Goal: Task Accomplishment & Management: Use online tool/utility

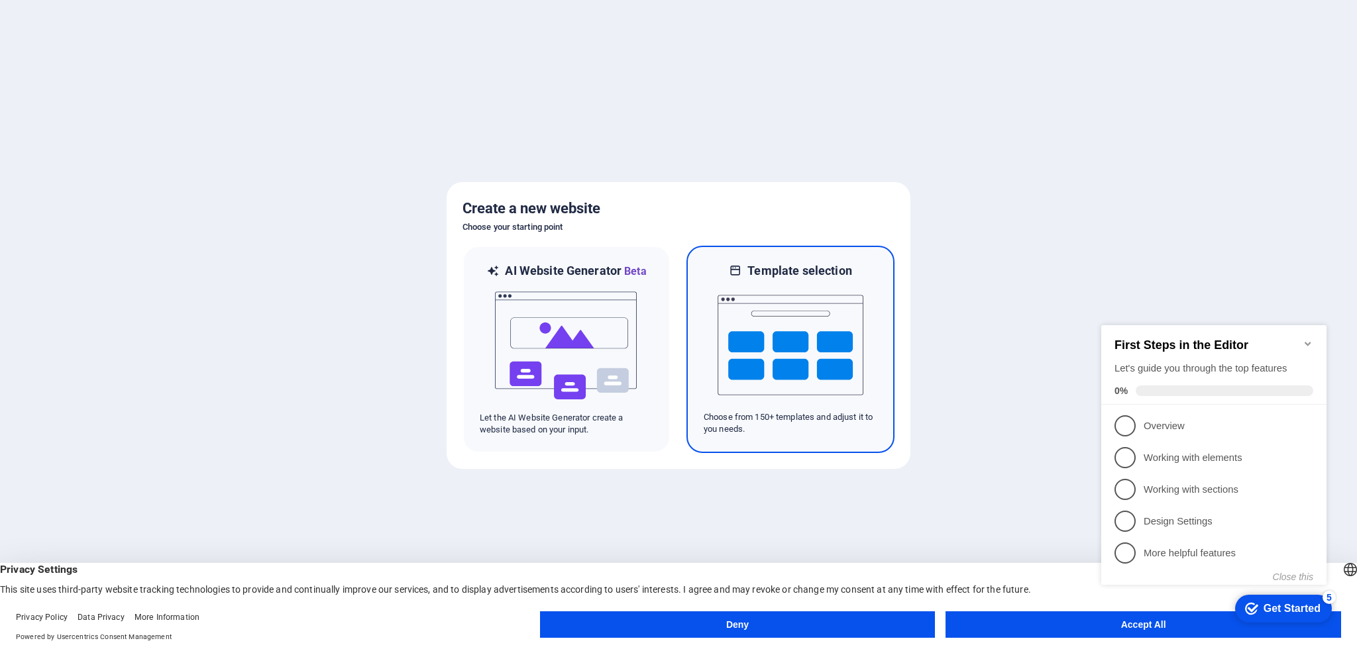
click at [770, 338] on img at bounding box center [790, 345] width 146 height 132
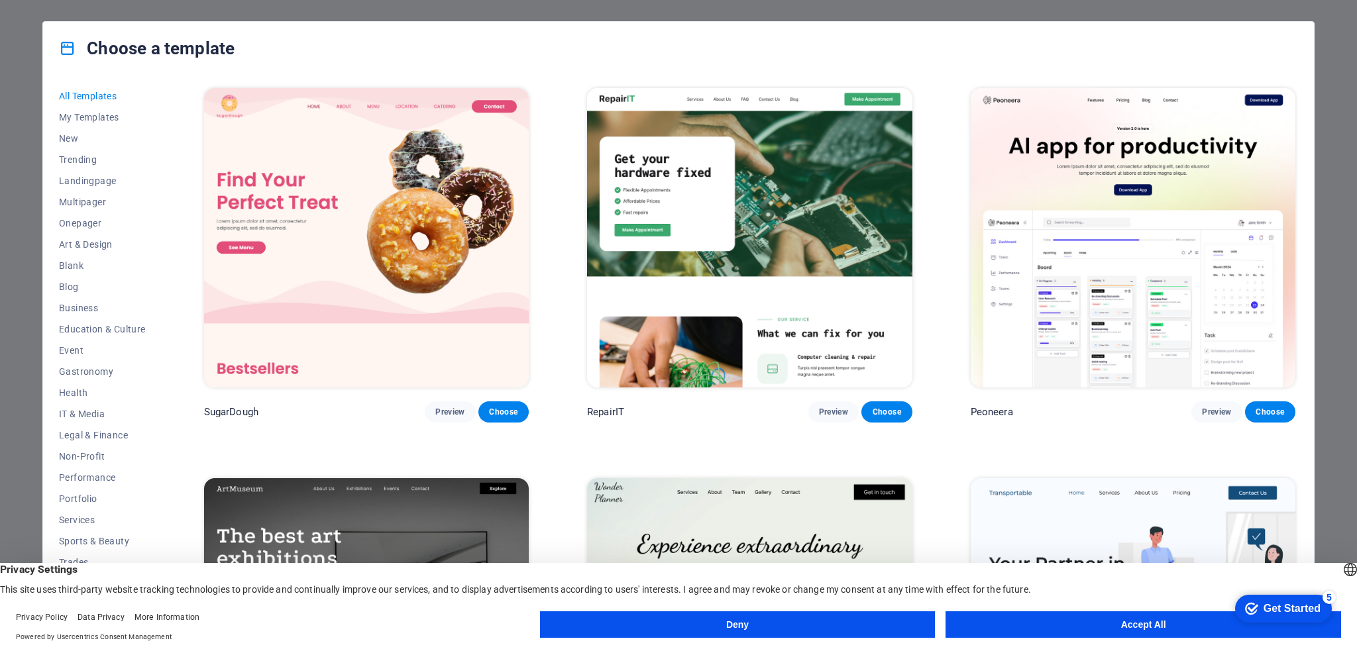
click at [993, 617] on button "Accept All" at bounding box center [1142, 624] width 395 height 26
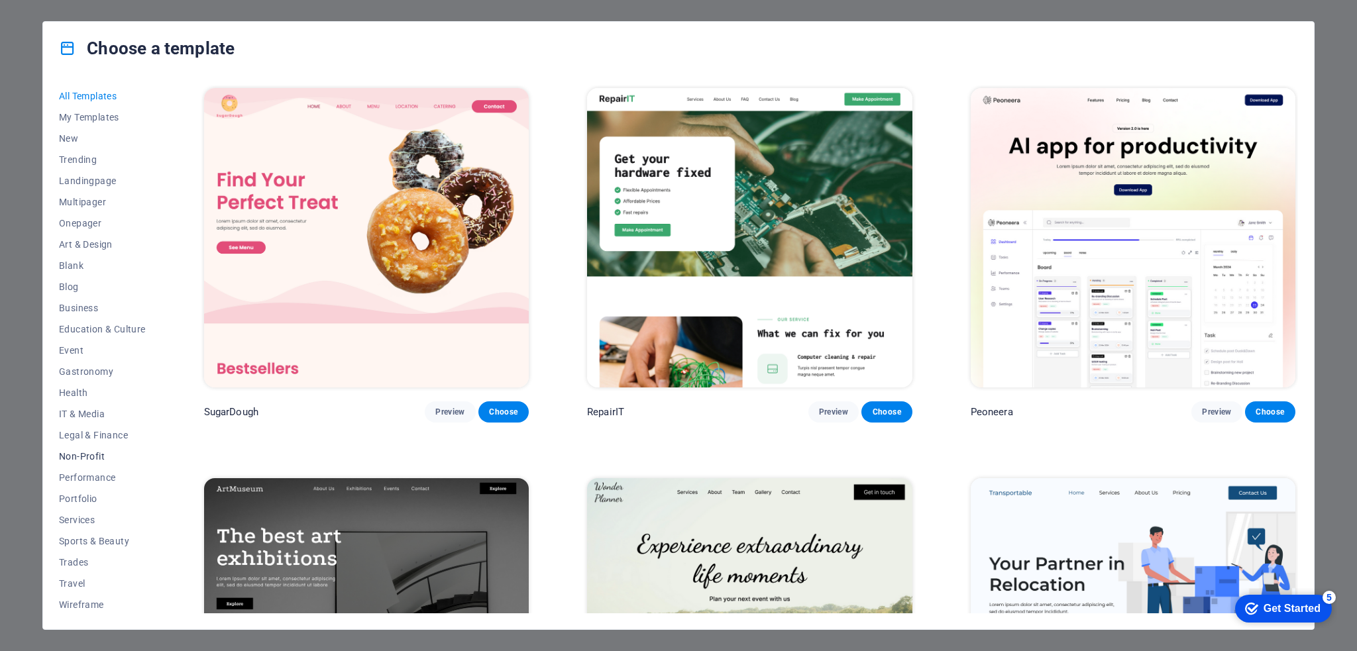
scroll to position [2, 0]
click at [81, 574] on button "Travel" at bounding box center [102, 581] width 87 height 21
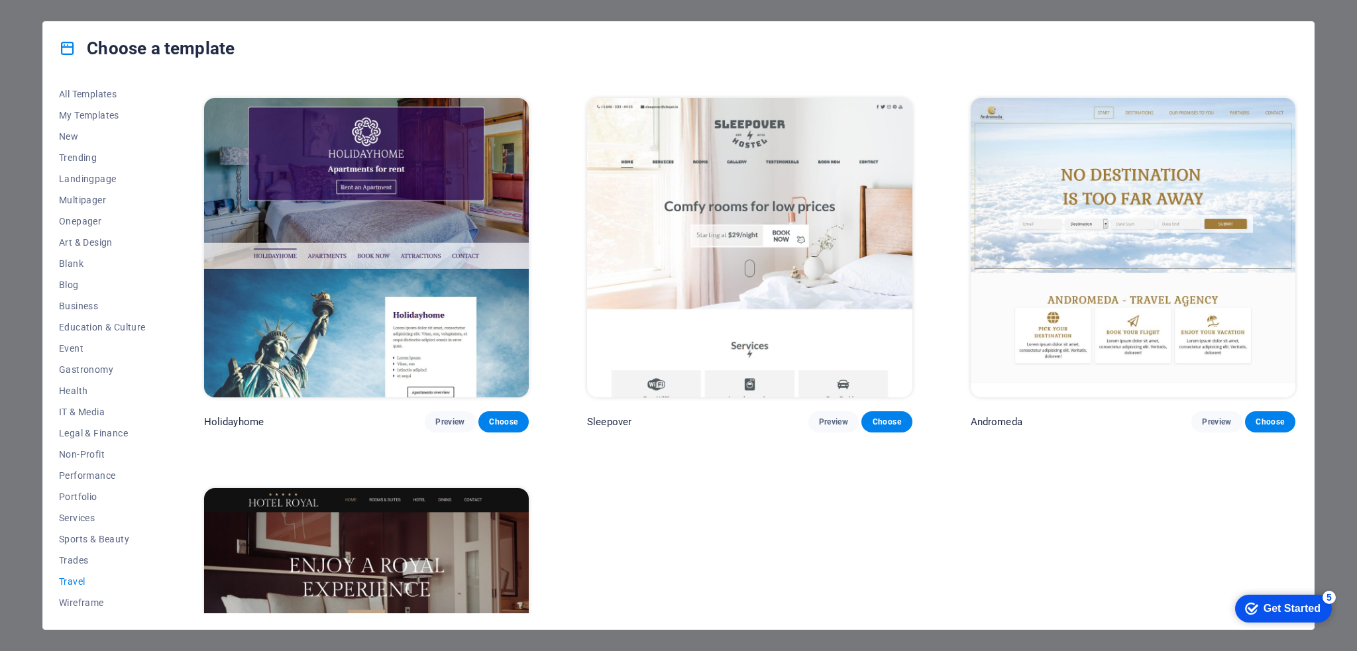
scroll to position [0, 0]
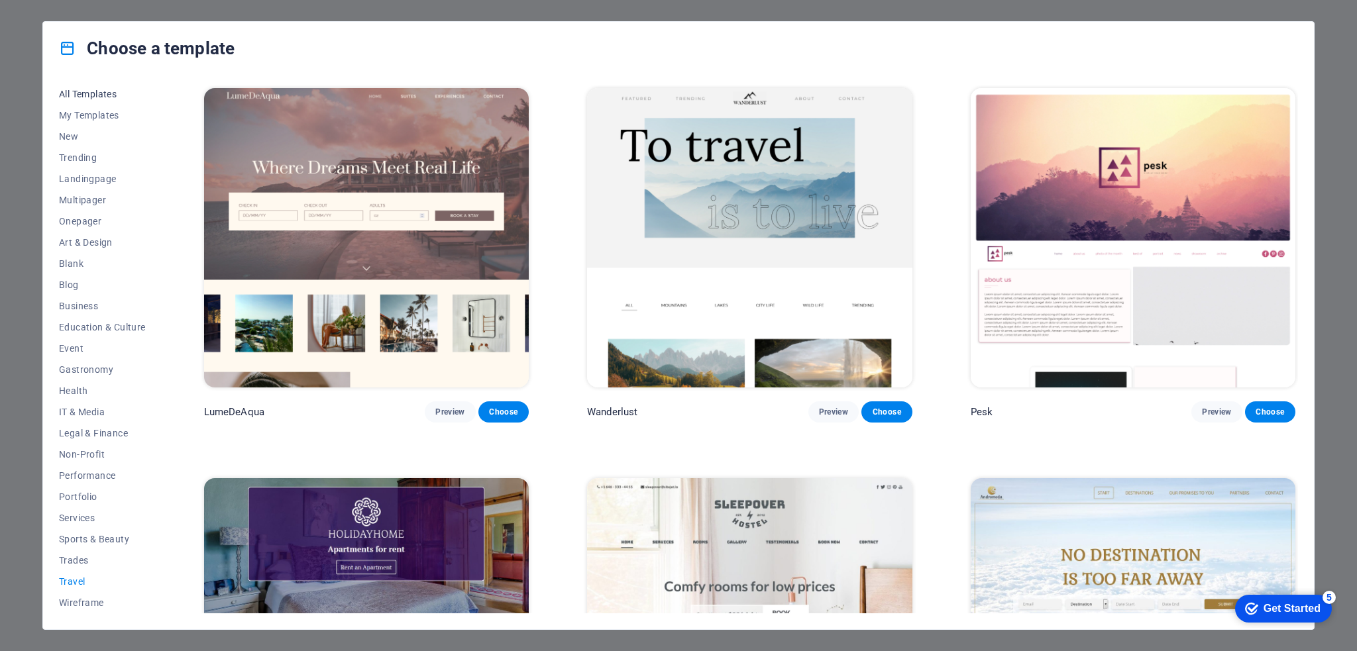
click at [99, 94] on span "All Templates" at bounding box center [102, 94] width 87 height 11
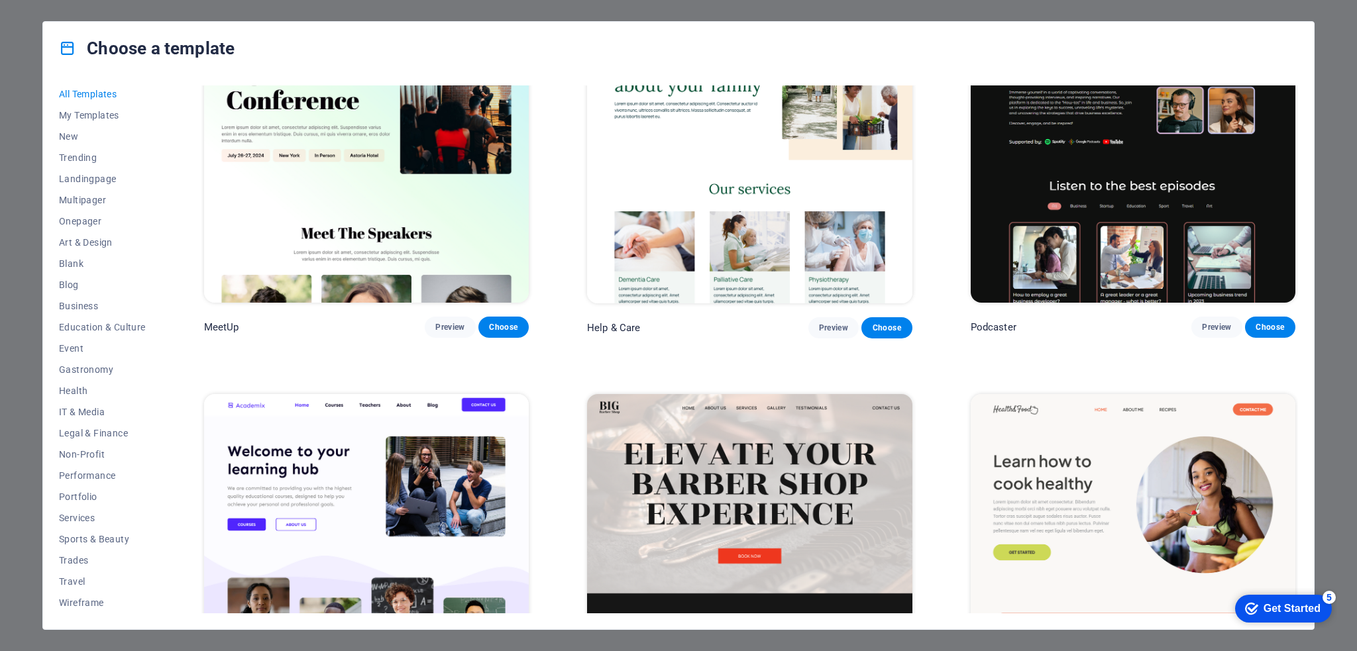
scroll to position [1259, 0]
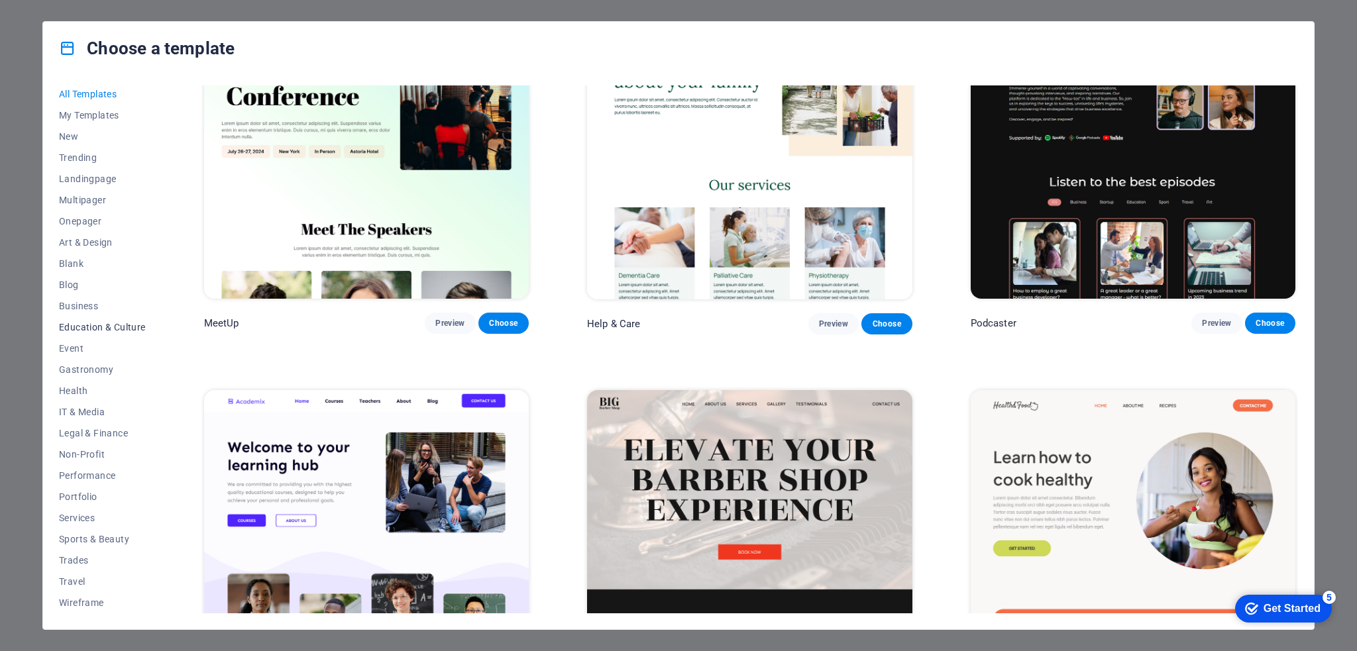
click at [85, 324] on span "Education & Culture" at bounding box center [102, 327] width 87 height 11
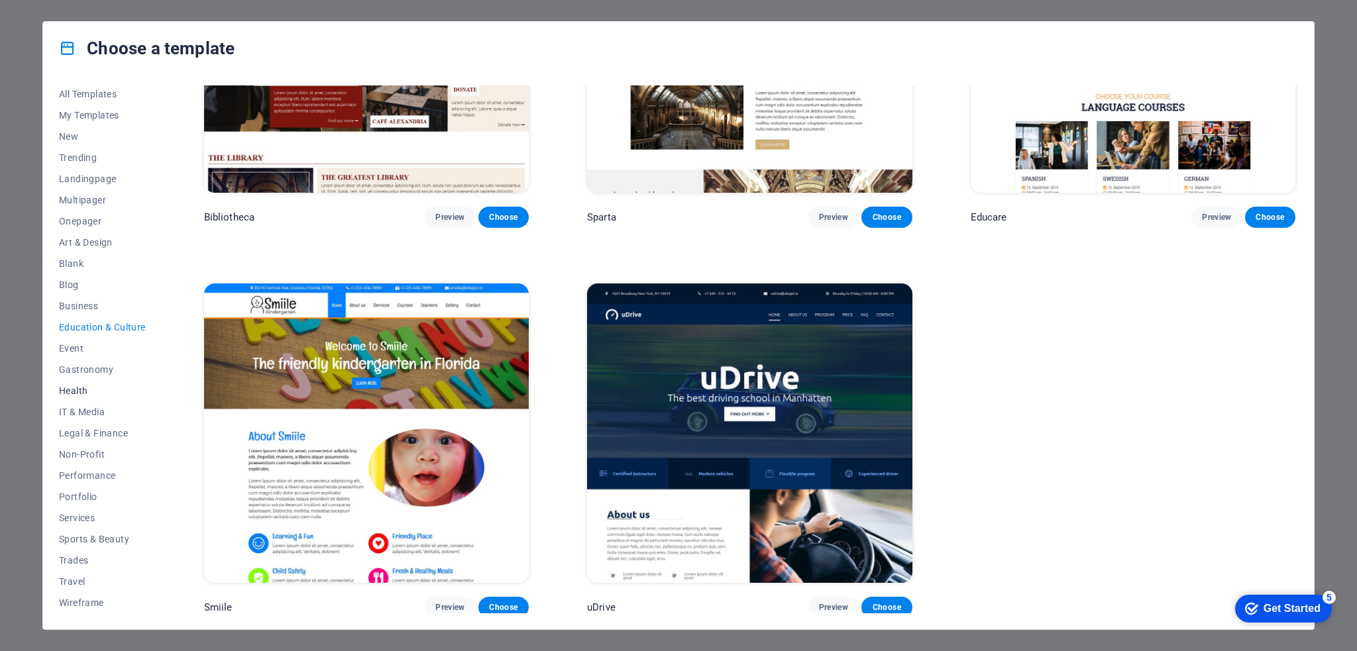
scroll to position [0, 0]
click at [1341, 34] on div "Choose a template All Templates My Templates New Trending Landingpage Multipage…" at bounding box center [678, 325] width 1357 height 651
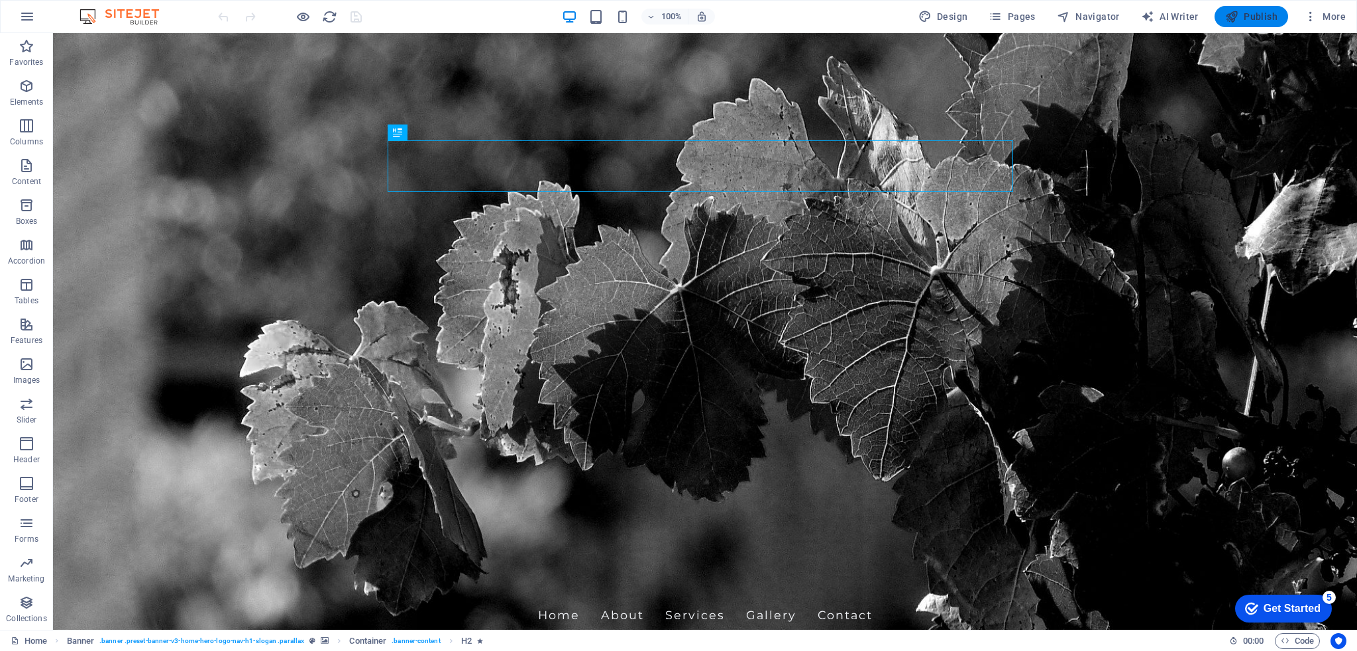
click at [1264, 19] on span "Publish" at bounding box center [1251, 16] width 52 height 13
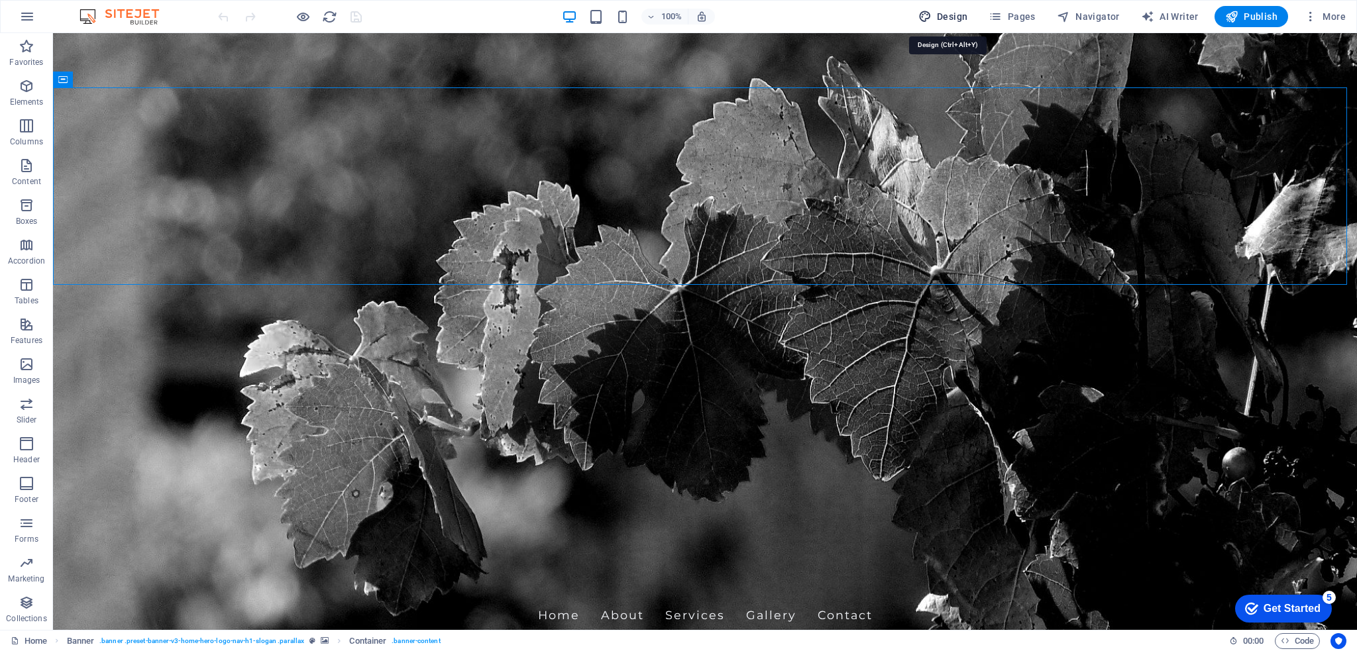
click at [955, 15] on span "Design" at bounding box center [943, 16] width 50 height 13
select select "px"
select select "200"
select select "px"
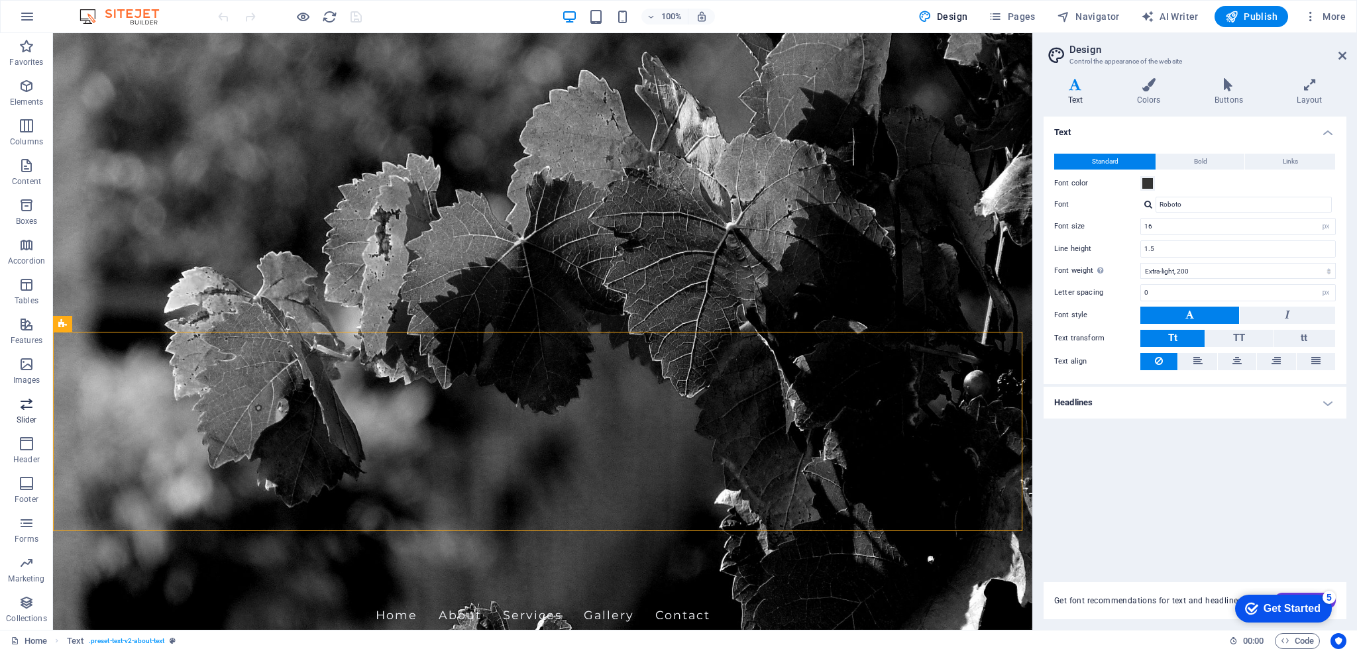
click at [37, 413] on span "Slider" at bounding box center [26, 412] width 53 height 32
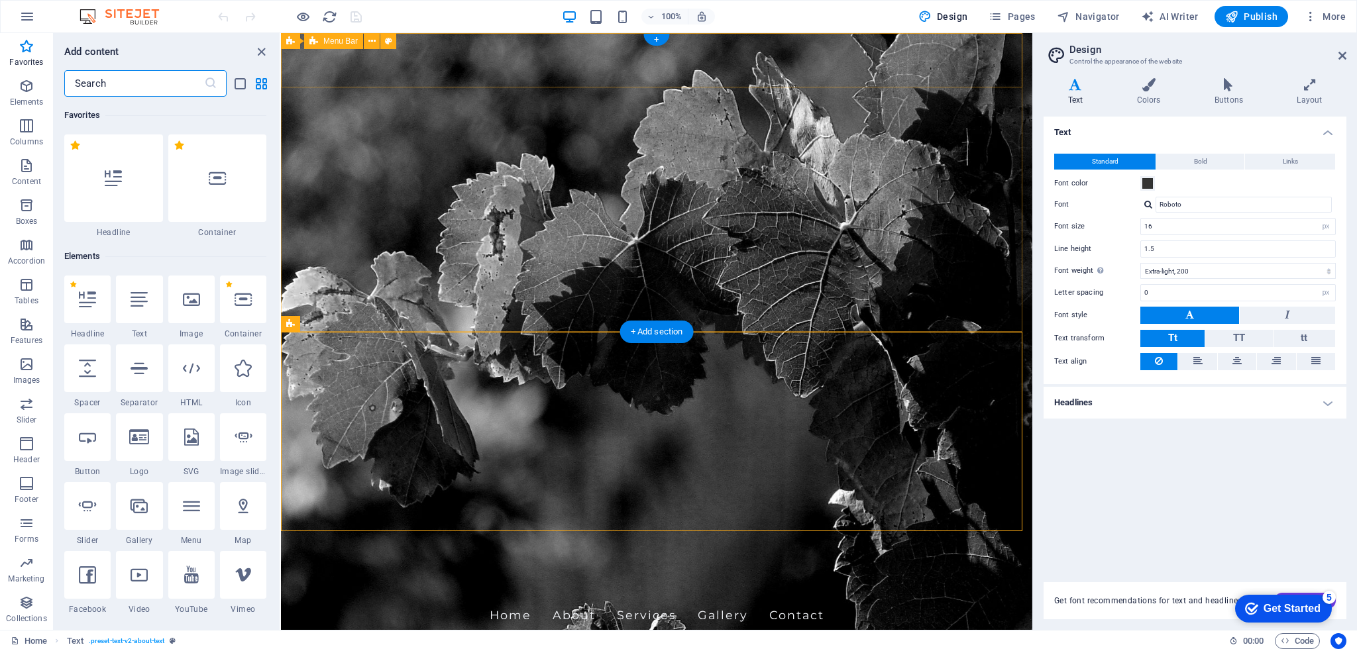
click at [539, 556] on div "[DOMAIN_NAME] Home About Services Gallery Contact" at bounding box center [656, 599] width 751 height 86
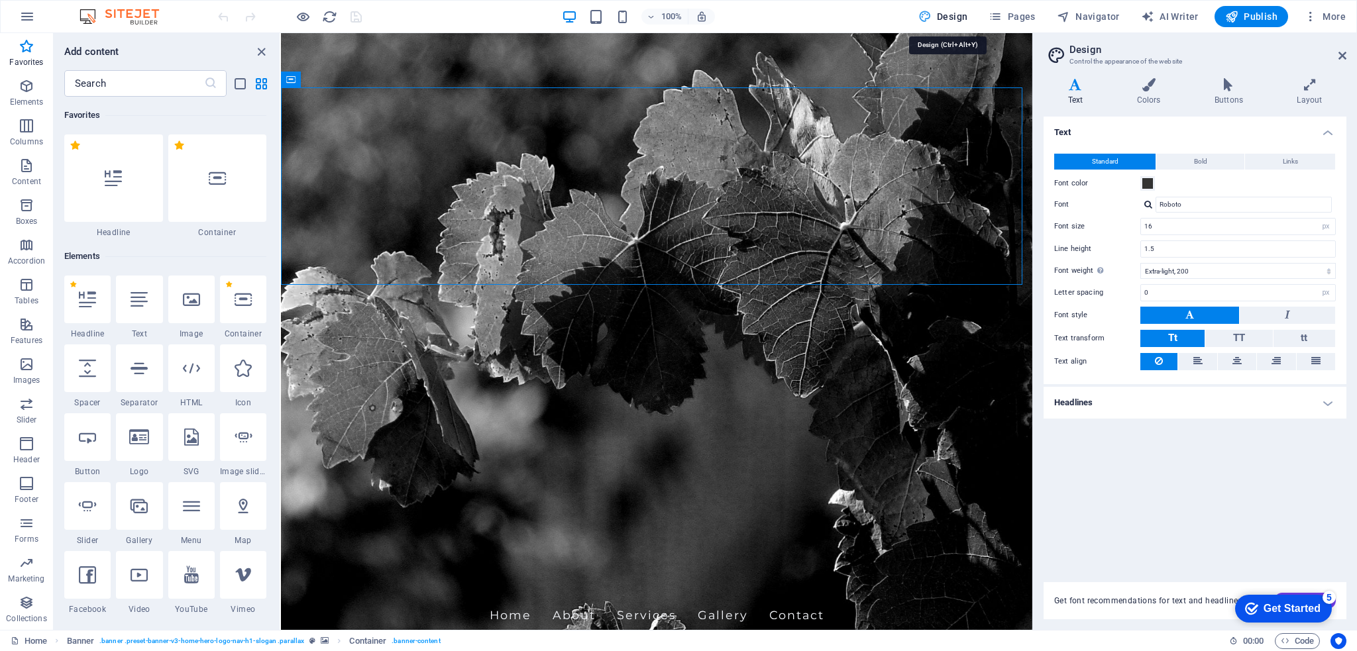
click at [945, 15] on span "Design" at bounding box center [943, 16] width 50 height 13
click at [1335, 18] on span "More" at bounding box center [1325, 16] width 42 height 13
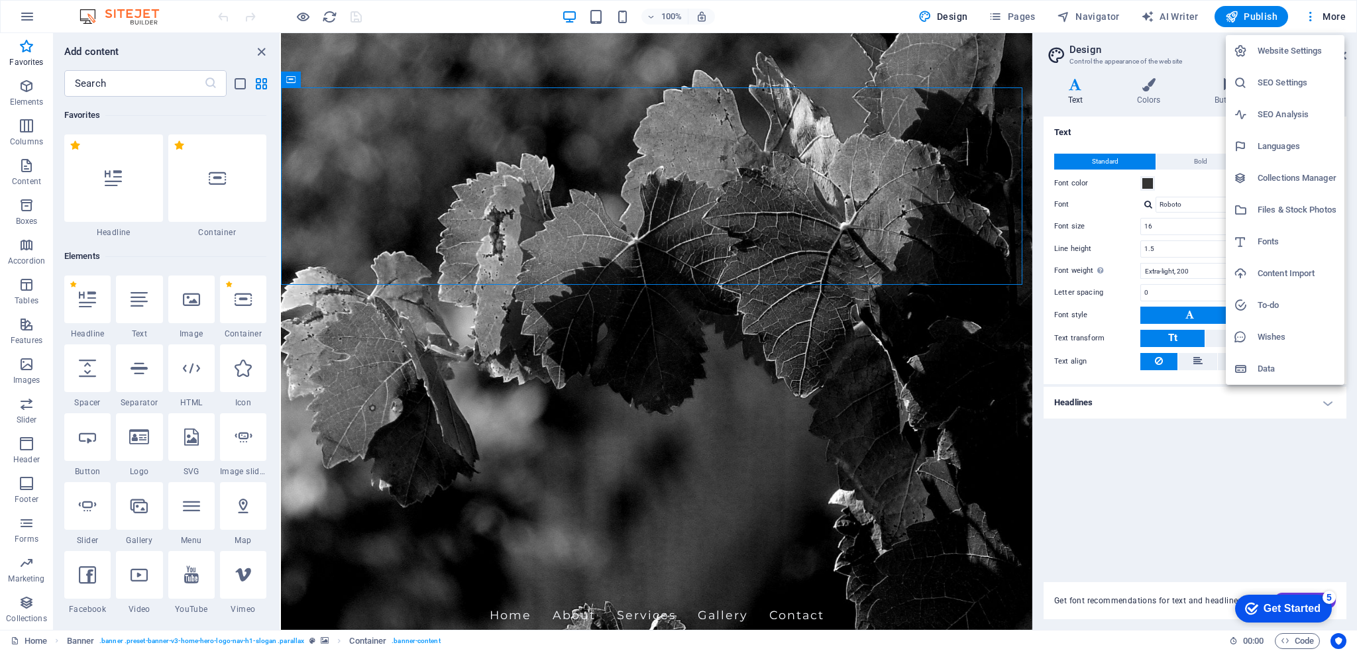
click at [738, 225] on div at bounding box center [678, 325] width 1357 height 651
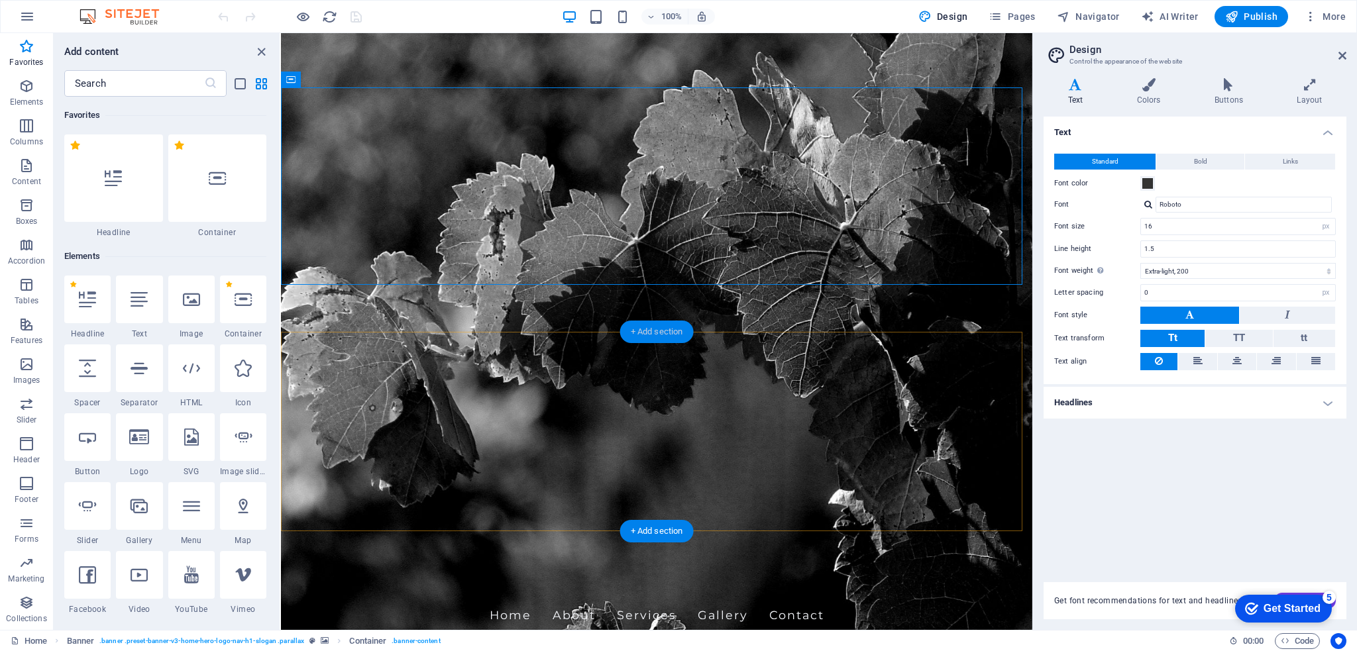
click at [629, 333] on div "+ Add section" at bounding box center [657, 332] width 74 height 23
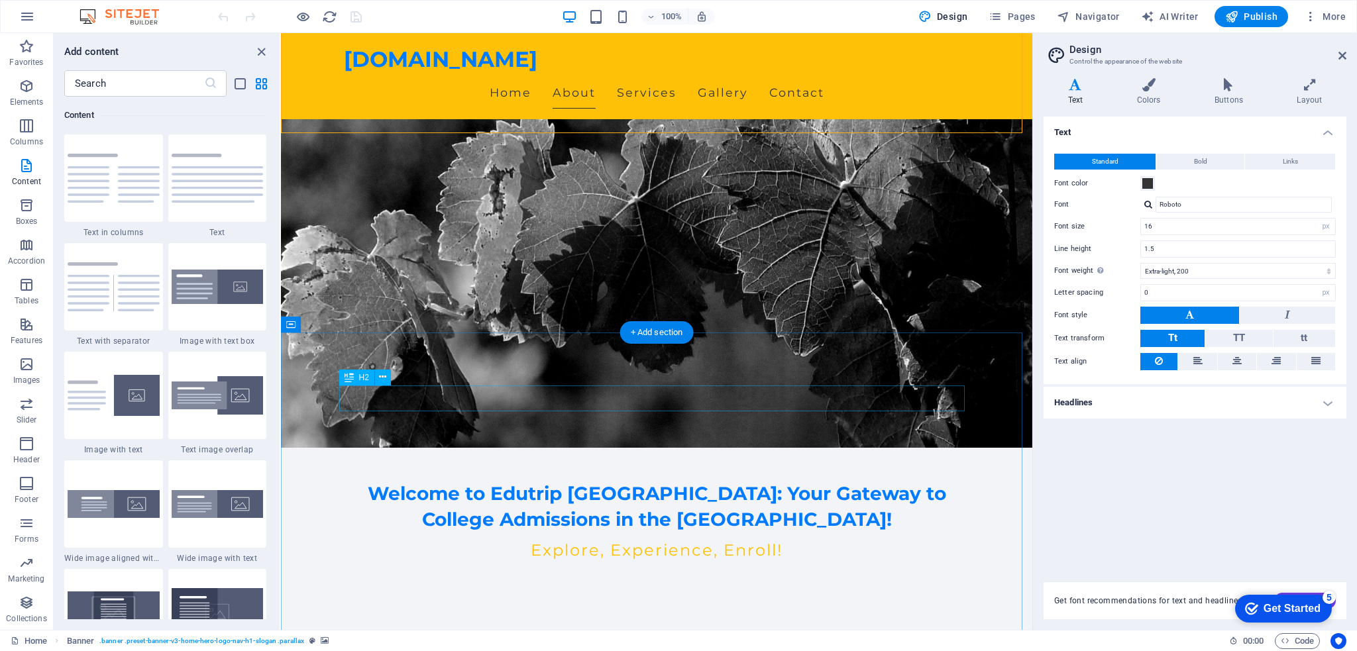
scroll to position [199, 0]
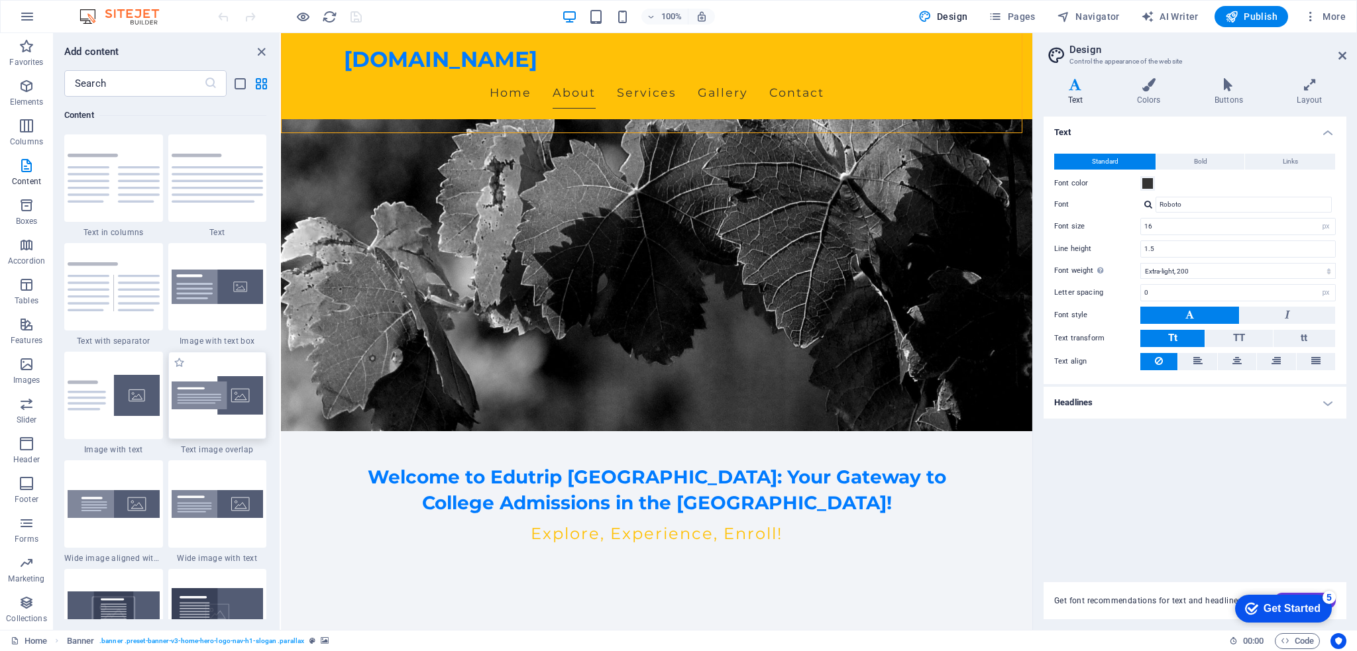
click at [224, 381] on img at bounding box center [218, 395] width 92 height 39
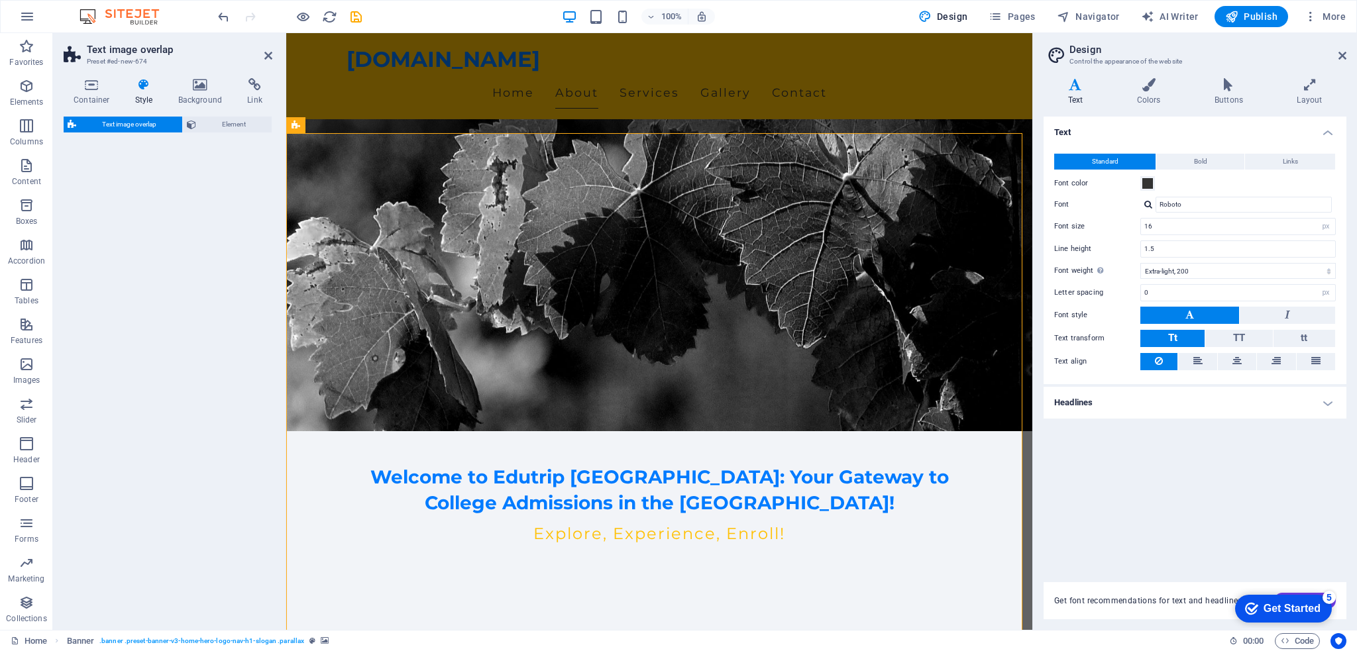
select select "rem"
select select "px"
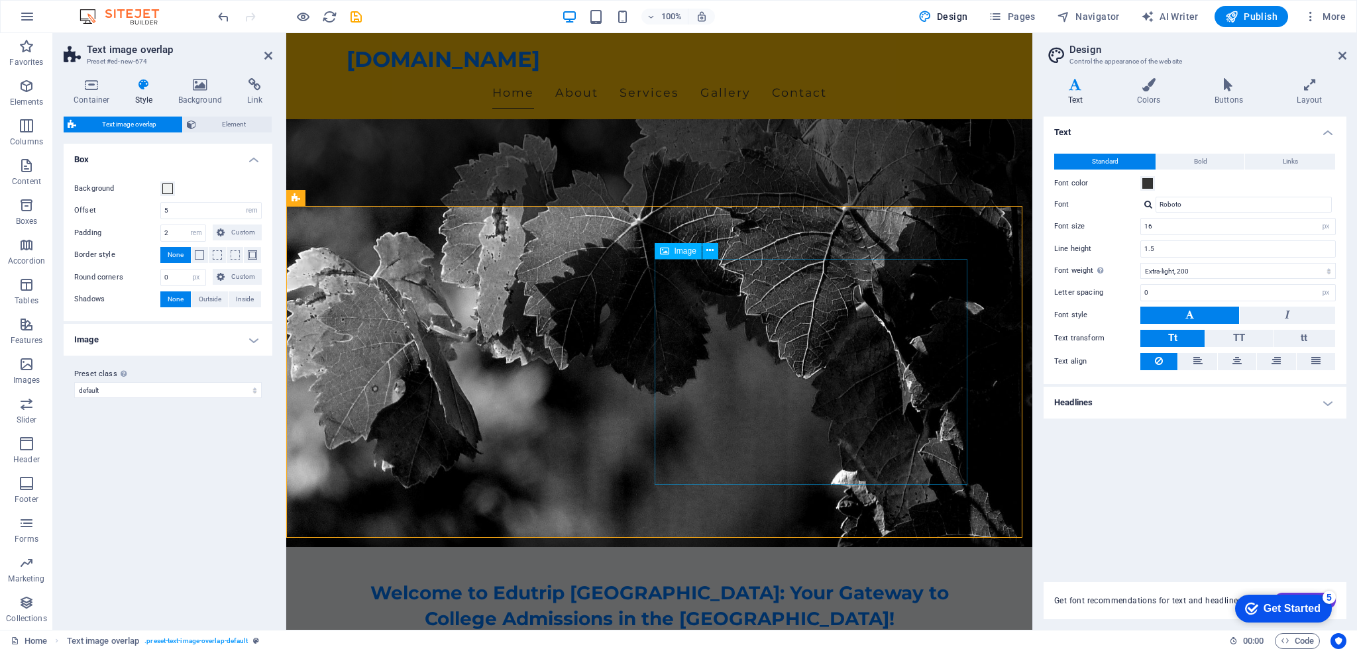
scroll to position [66, 0]
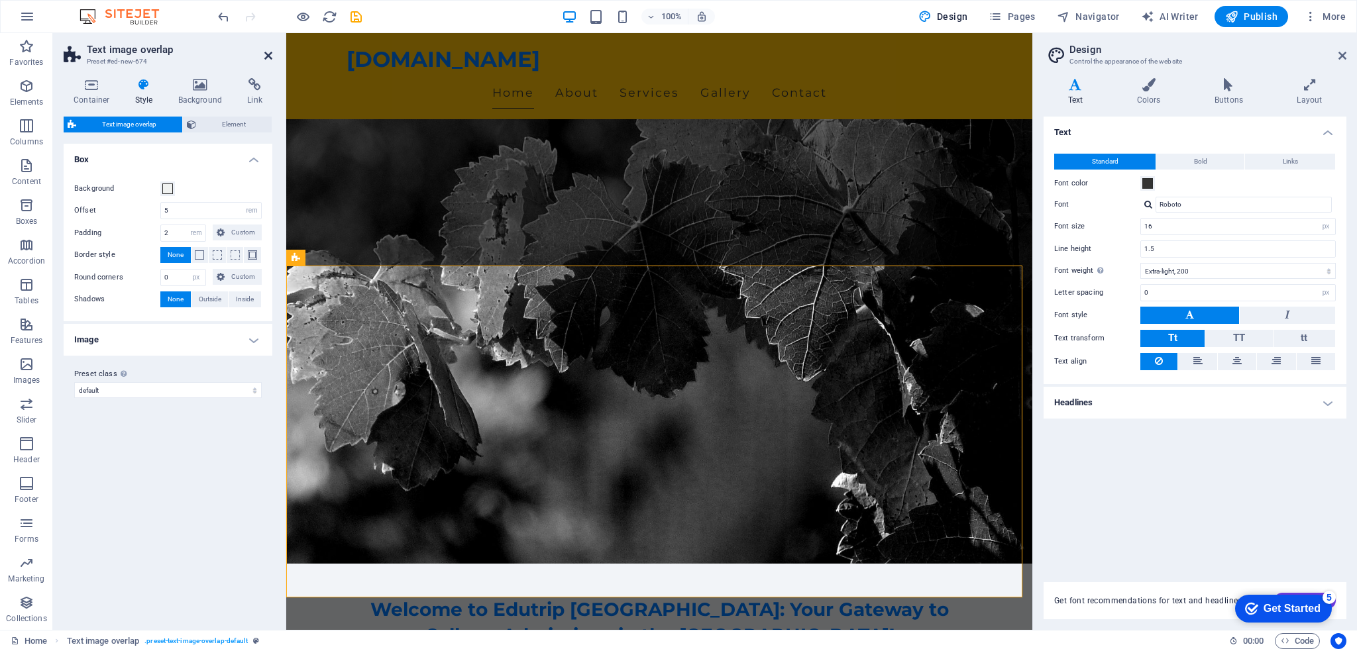
click at [268, 57] on icon at bounding box center [268, 55] width 8 height 11
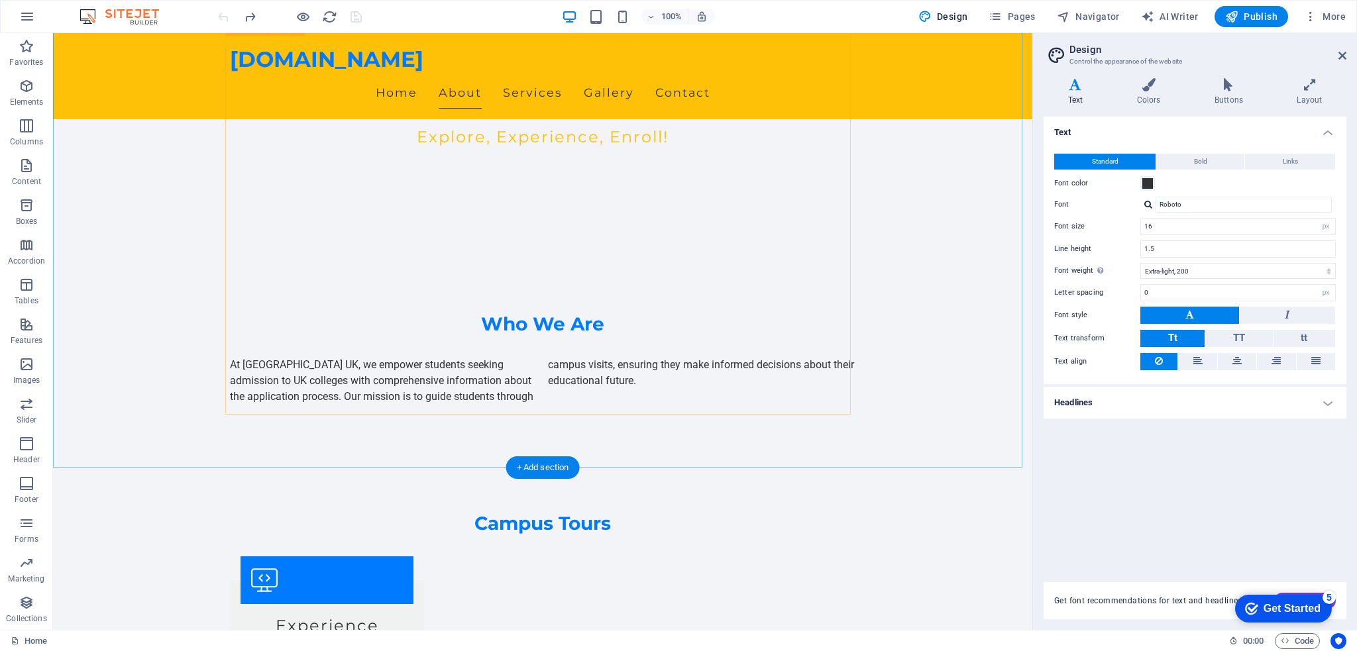
scroll to position [596, 0]
